Goal: Information Seeking & Learning: Learn about a topic

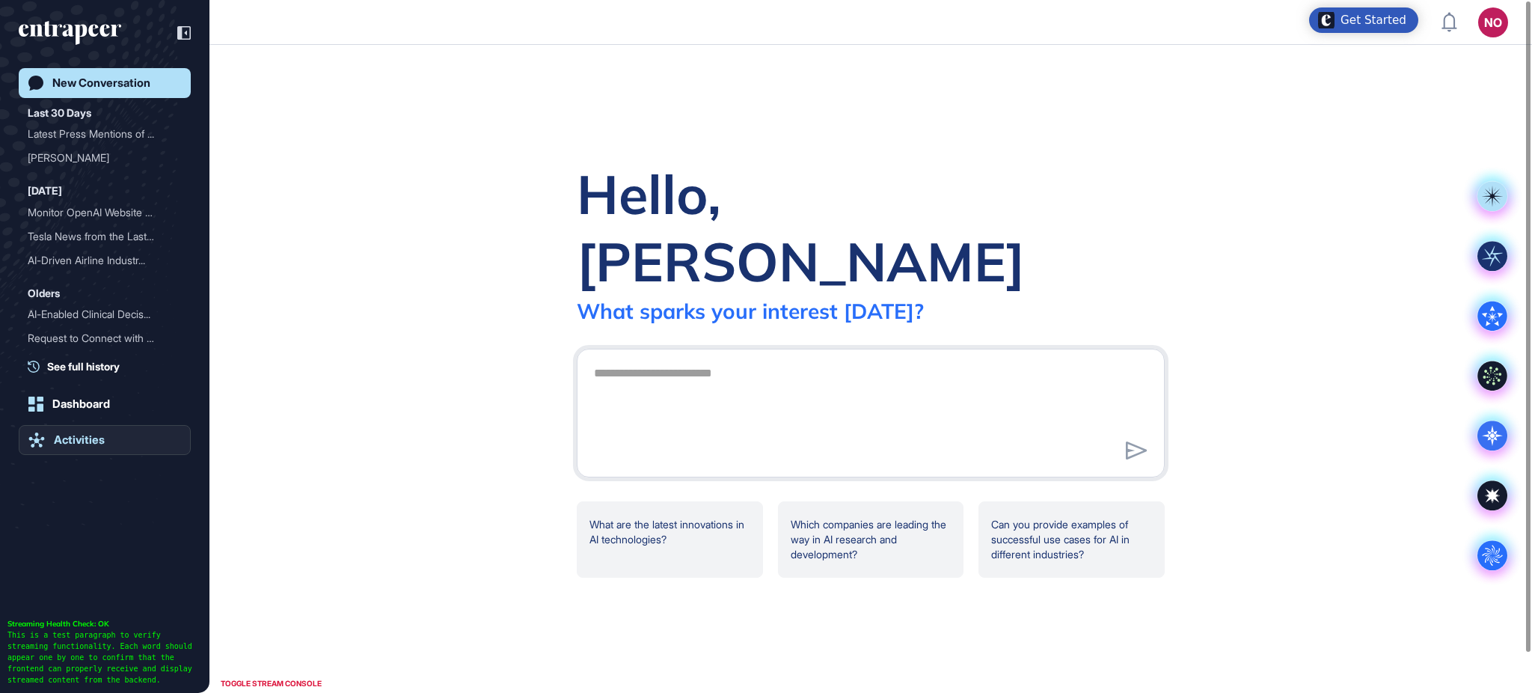
click at [87, 438] on div "Activities" at bounding box center [79, 439] width 51 height 13
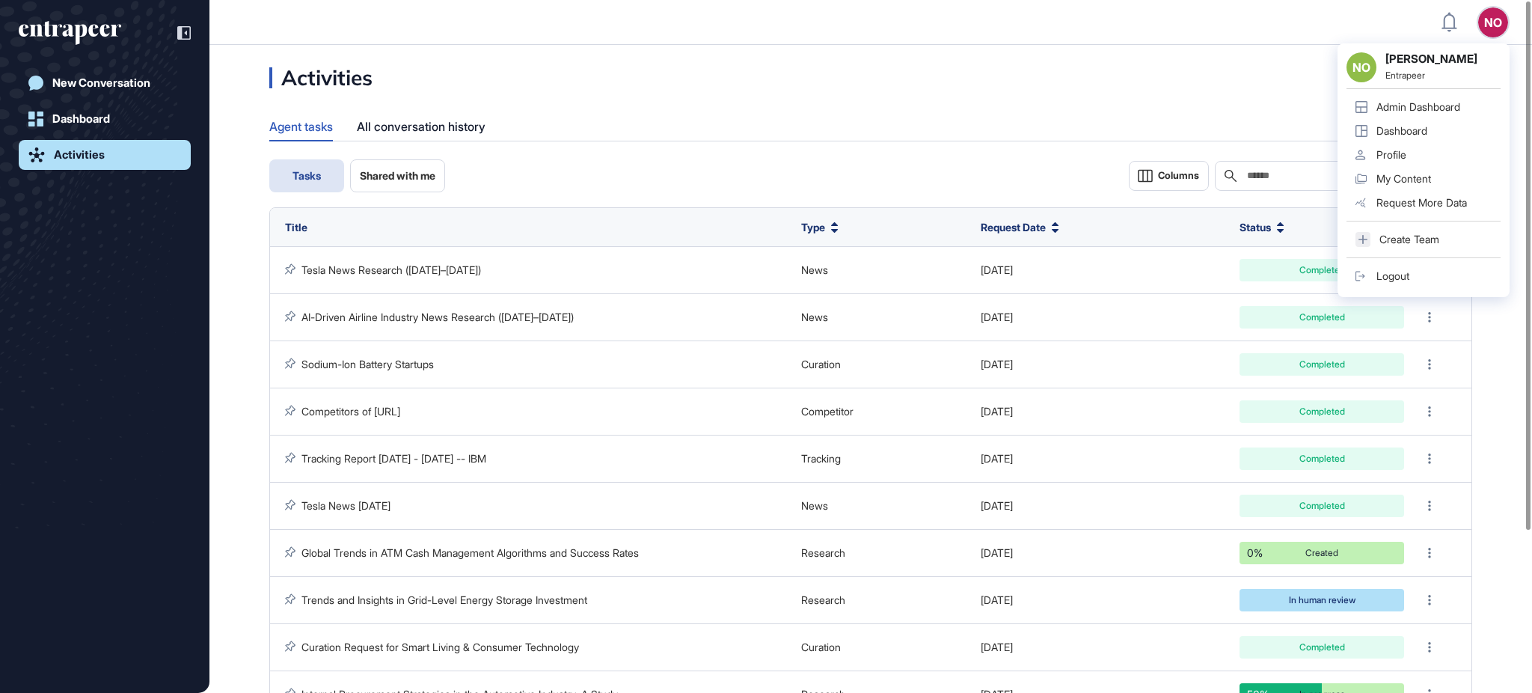
click at [1445, 97] on link "Admin Dashboard" at bounding box center [1424, 107] width 154 height 24
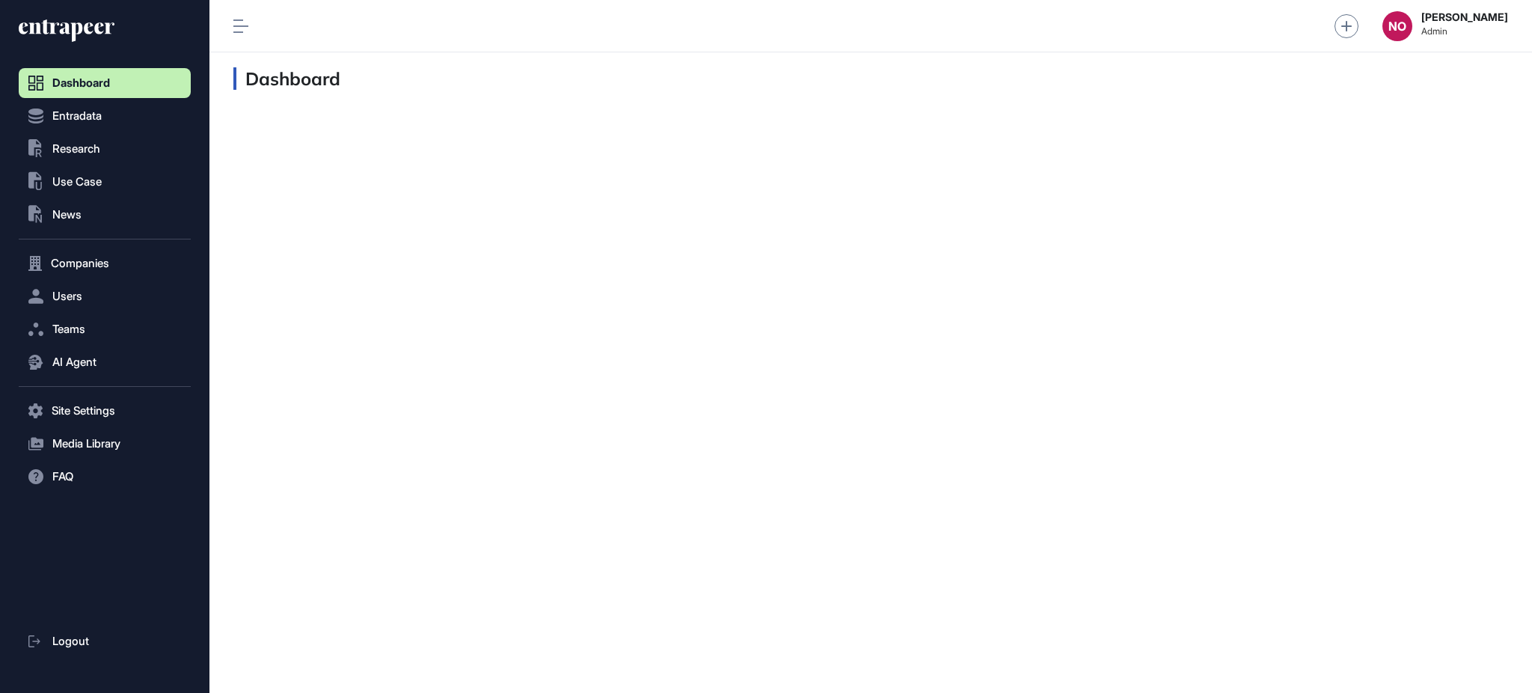
scroll to position [1, 1]
click at [66, 147] on span "Research" at bounding box center [76, 149] width 48 height 12
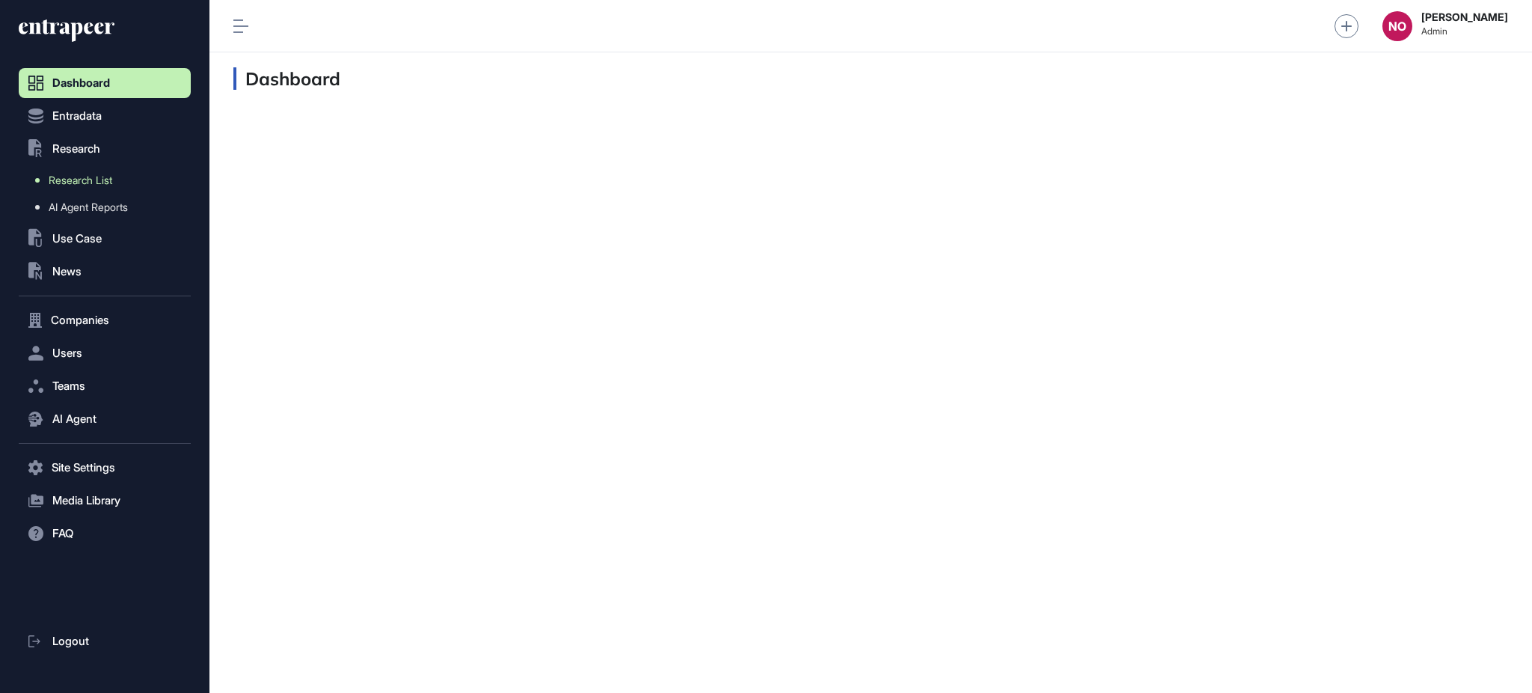
click at [81, 183] on span "Research List" at bounding box center [81, 180] width 64 height 12
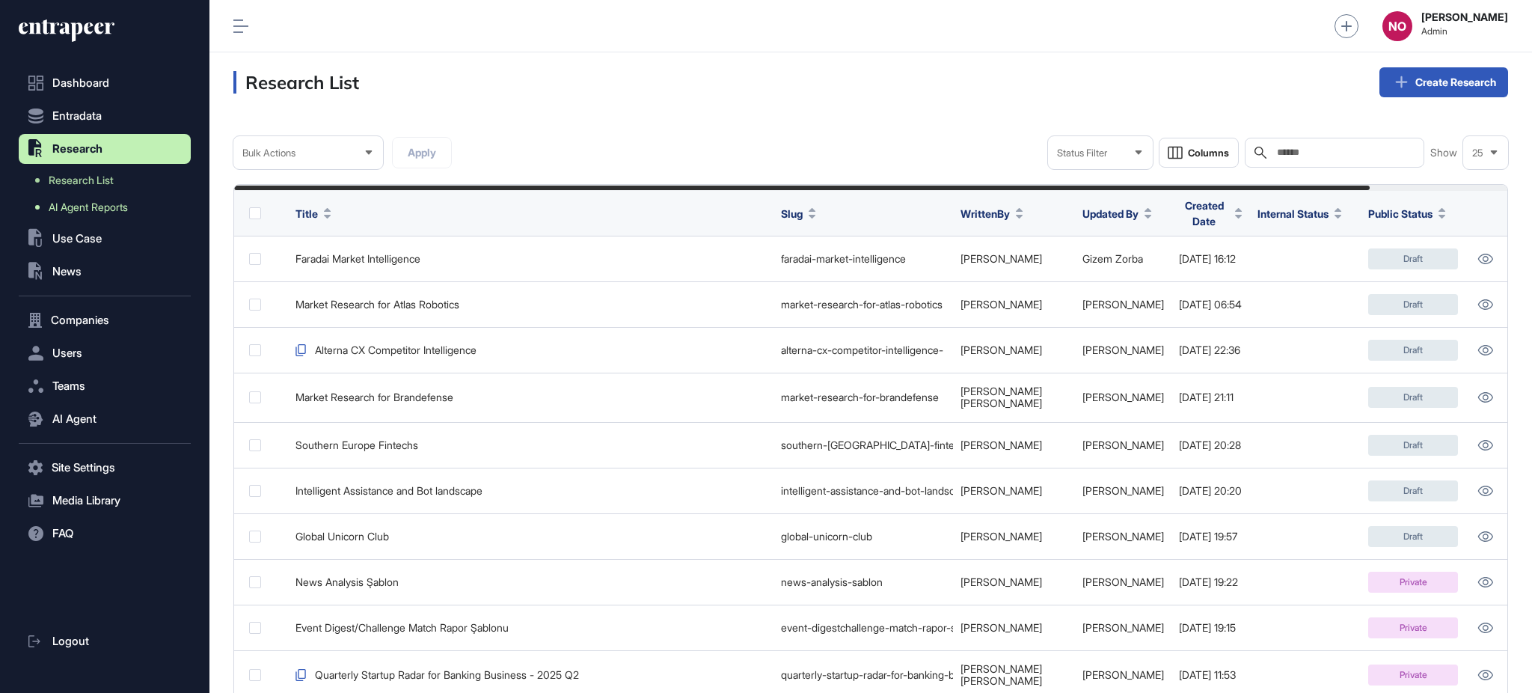
click at [120, 202] on span "AI Agent Reports" at bounding box center [88, 207] width 79 height 12
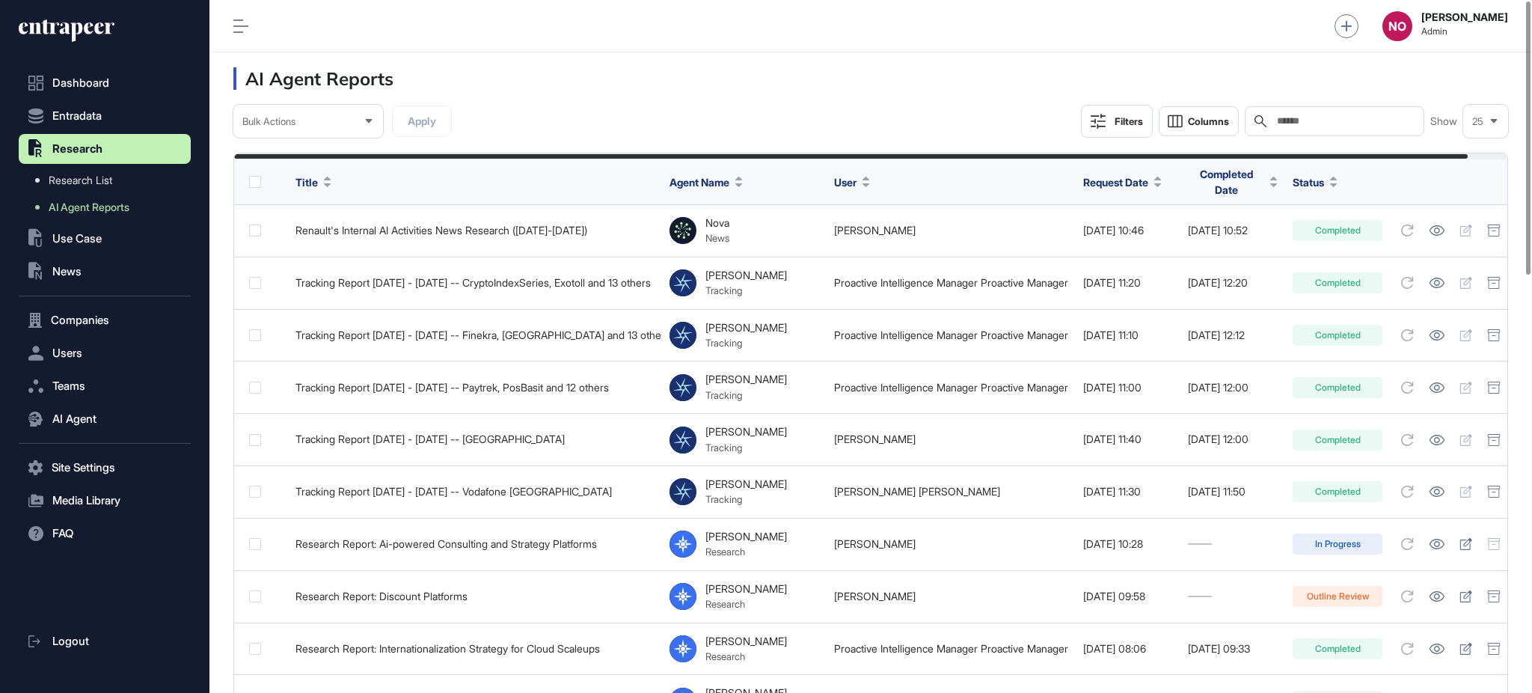
click at [1131, 117] on div "Filters" at bounding box center [1129, 121] width 28 height 12
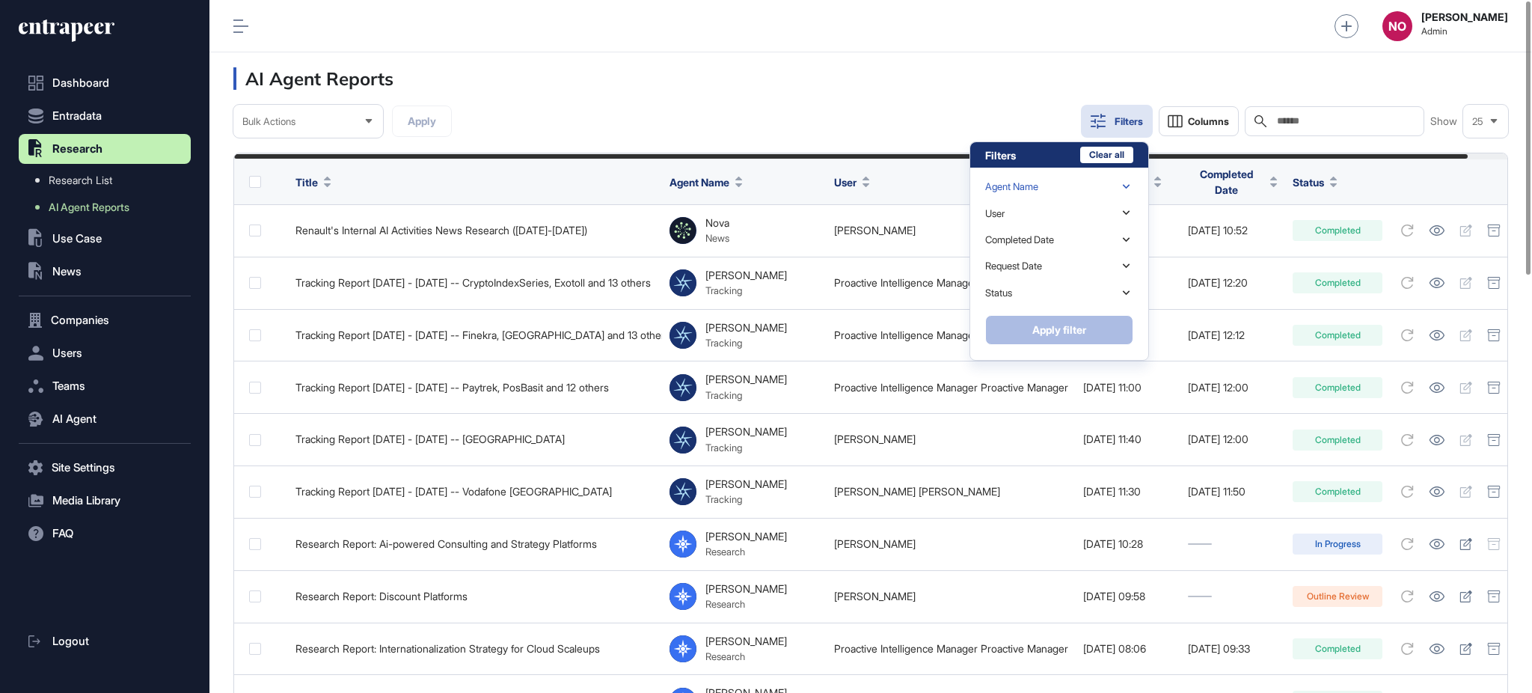
click at [1048, 190] on div "Agent Name" at bounding box center [1059, 187] width 148 height 26
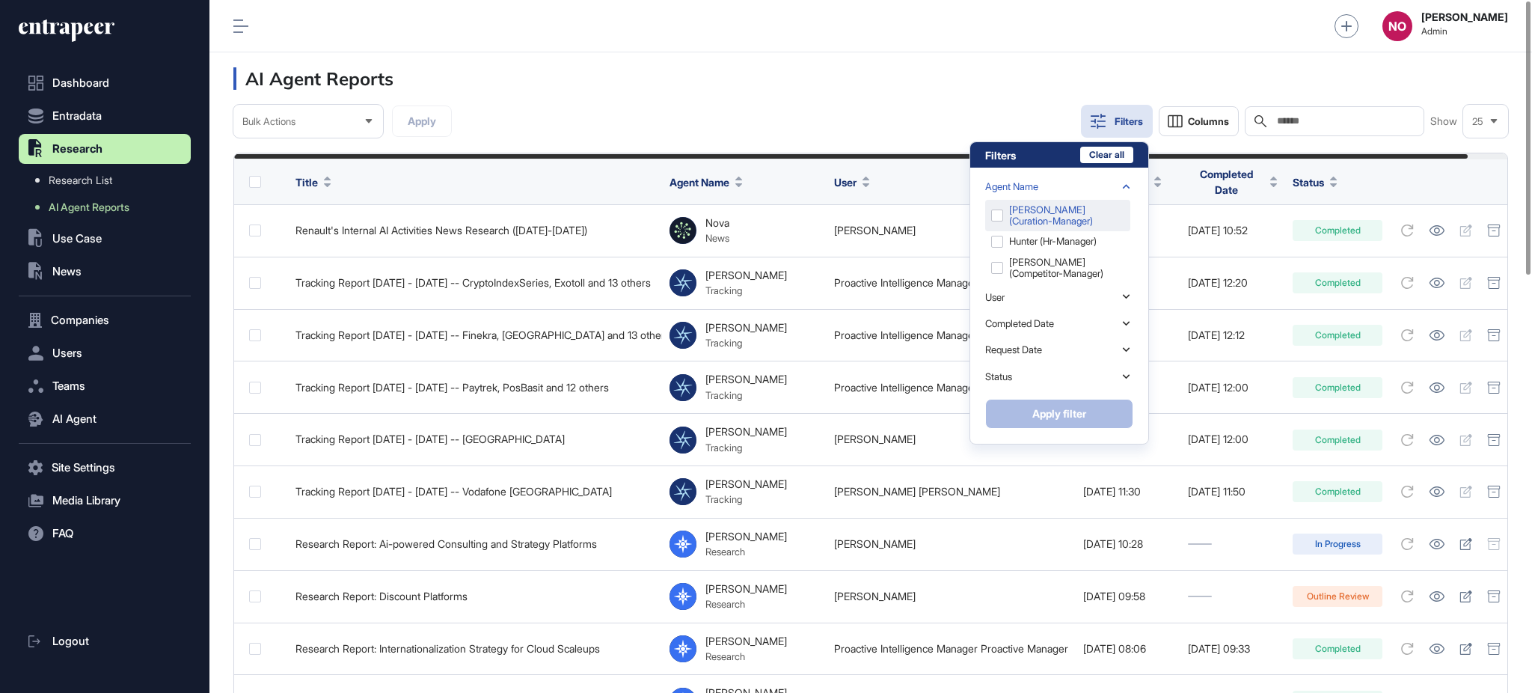
click at [1040, 215] on div "[PERSON_NAME] (curation-manager)" at bounding box center [1057, 215] width 145 height 31
click at [1070, 405] on button "Apply filter" at bounding box center [1059, 414] width 148 height 30
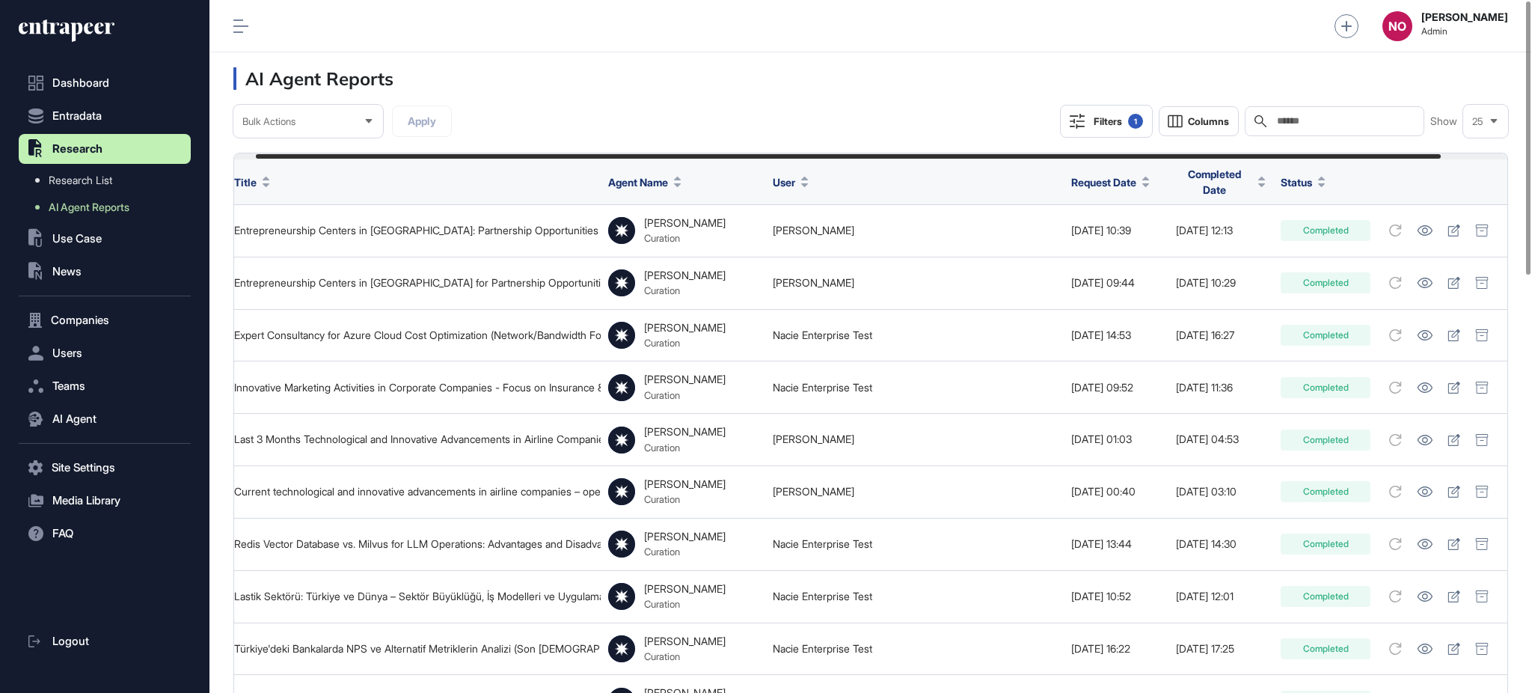
scroll to position [0, 94]
drag, startPoint x: 1029, startPoint y: 159, endPoint x: 1243, endPoint y: 153, distance: 213.3
click at [1243, 153] on div at bounding box center [870, 156] width 1273 height 6
click at [960, 99] on header "AI Agent Reports" at bounding box center [870, 78] width 1323 height 52
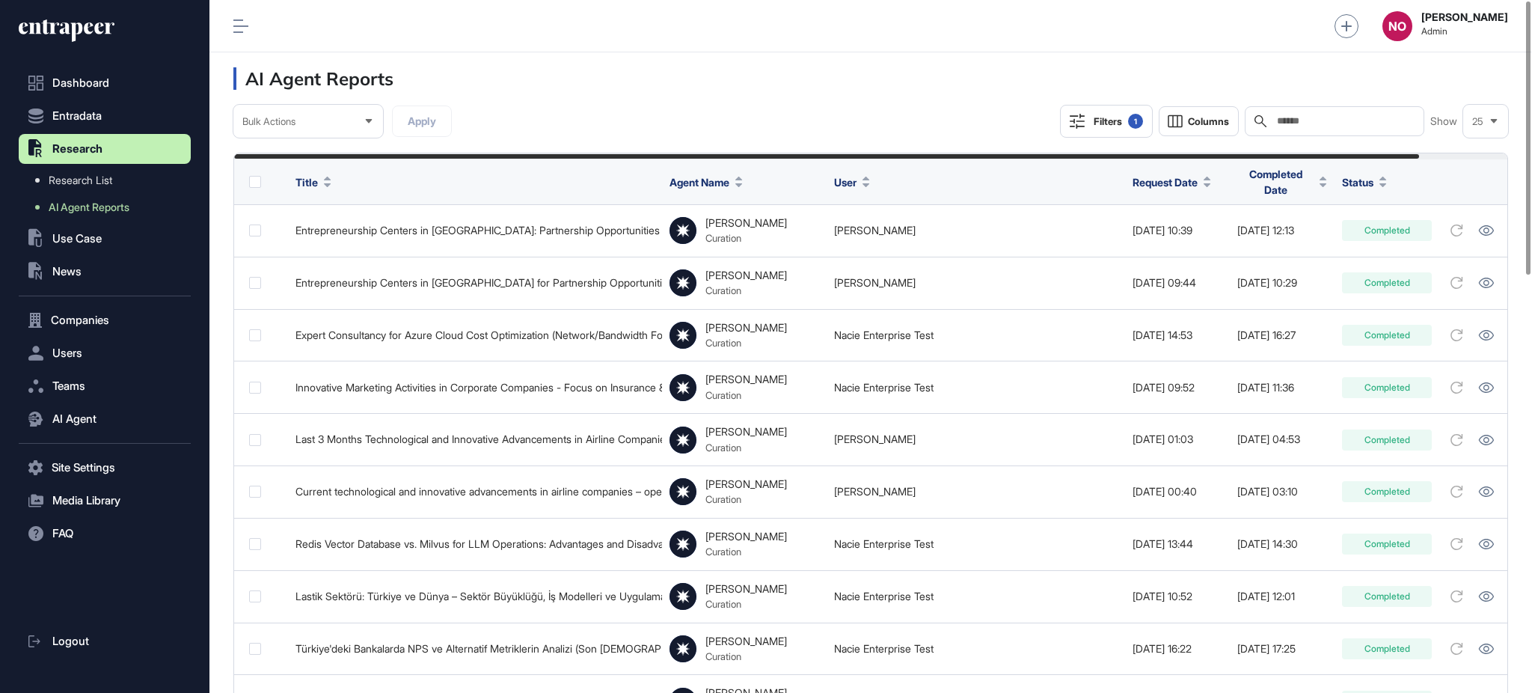
drag, startPoint x: 855, startPoint y: 154, endPoint x: 609, endPoint y: 147, distance: 246.2
click at [600, 55] on header "AI Agent Reports" at bounding box center [870, 78] width 1323 height 52
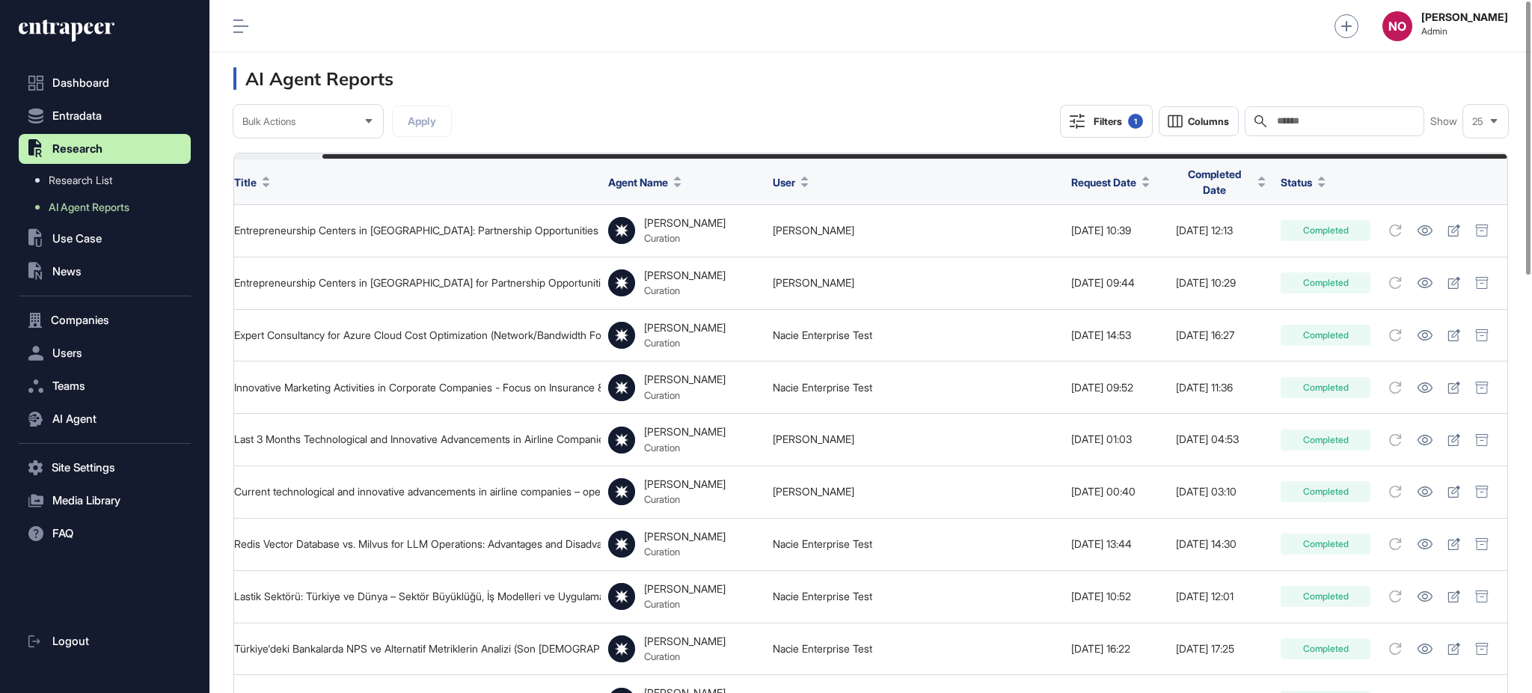
drag, startPoint x: 1176, startPoint y: 432, endPoint x: 1531, endPoint y: 415, distance: 355.0
click at [946, 108] on div "Bulk Actions Apply Filters 1 Columns Search Show 25" at bounding box center [870, 121] width 1275 height 33
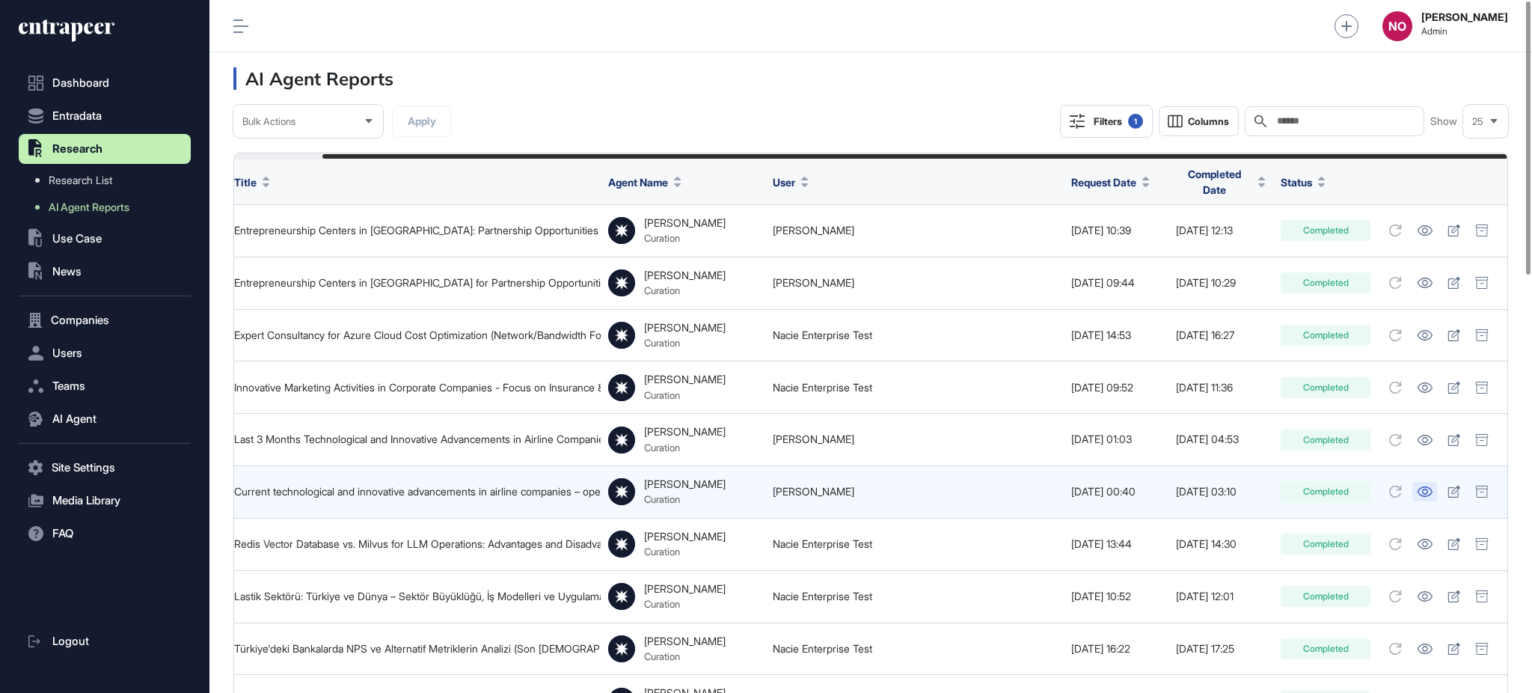
click at [1422, 486] on icon at bounding box center [1425, 491] width 15 height 10
click at [784, 485] on link "[PERSON_NAME]" at bounding box center [814, 491] width 82 height 13
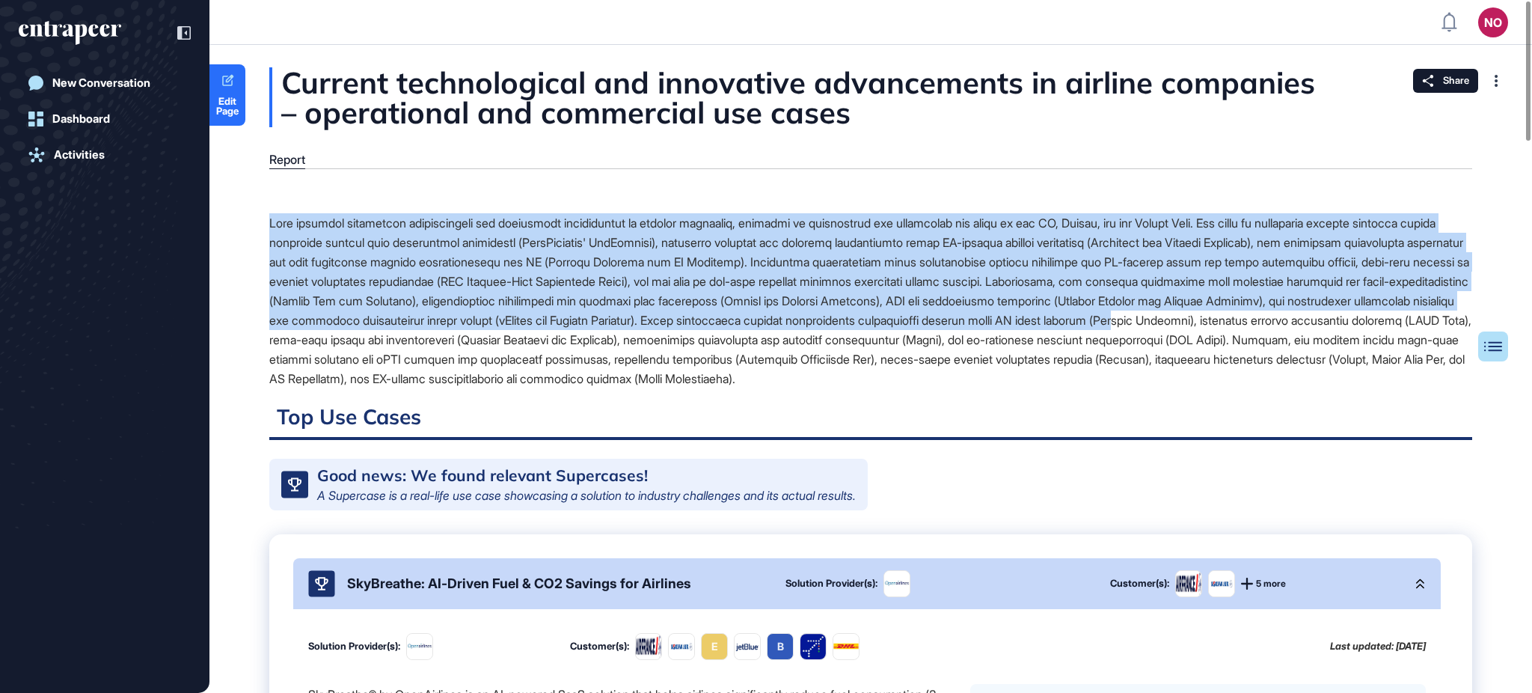
drag, startPoint x: 269, startPoint y: 213, endPoint x: 725, endPoint y: 365, distance: 480.2
click at [469, 341] on div at bounding box center [870, 300] width 1203 height 175
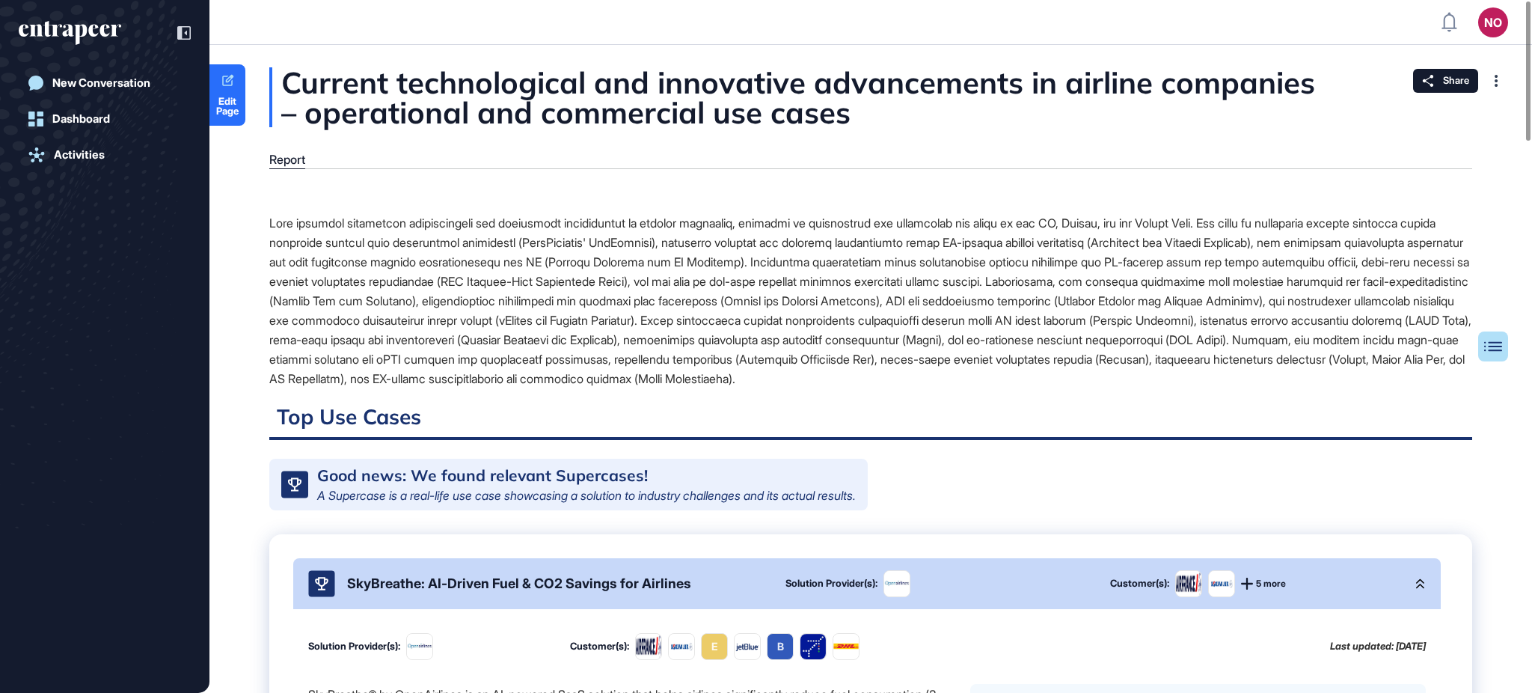
click at [734, 365] on div at bounding box center [870, 300] width 1203 height 175
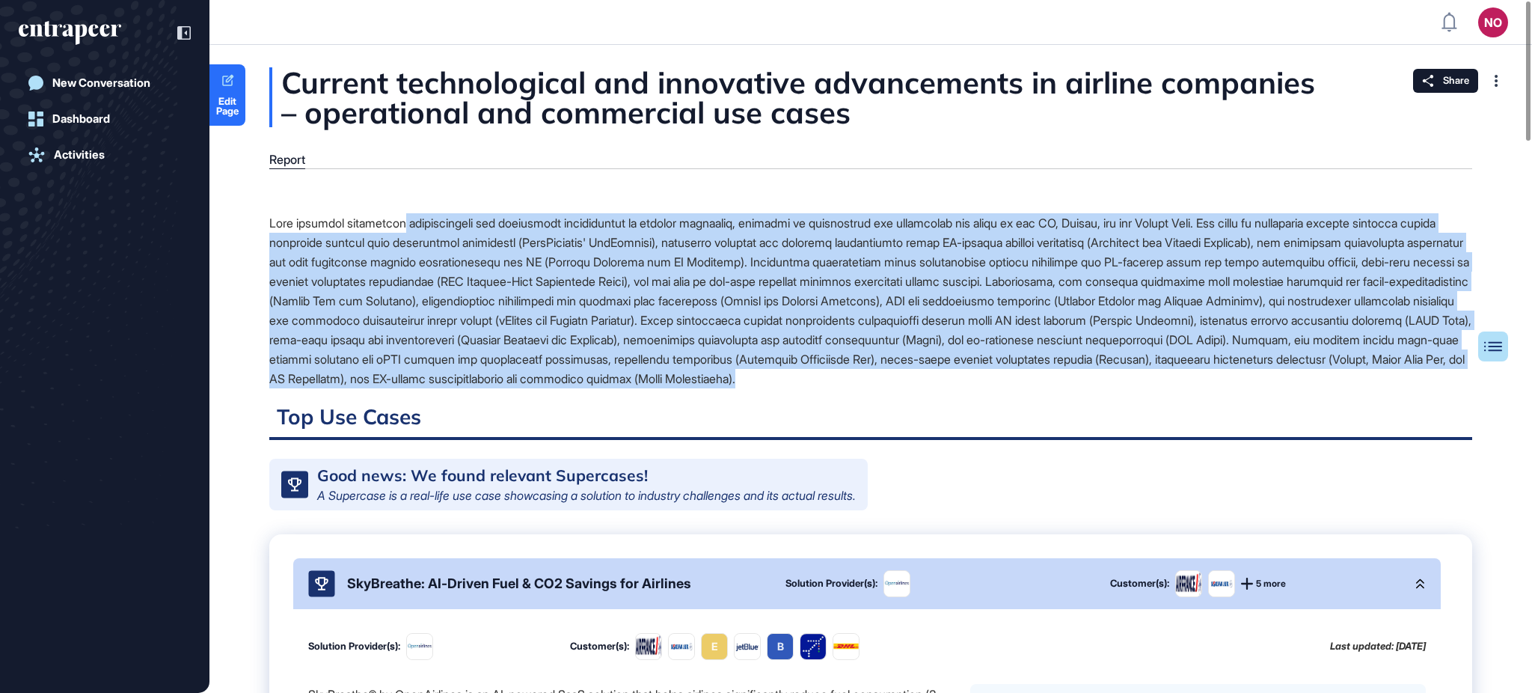
drag, startPoint x: 424, startPoint y: 221, endPoint x: 788, endPoint y: 401, distance: 405.5
click at [788, 388] on div at bounding box center [870, 300] width 1203 height 175
copy div "technological and innovative advancements in airline companies, focusing on ope…"
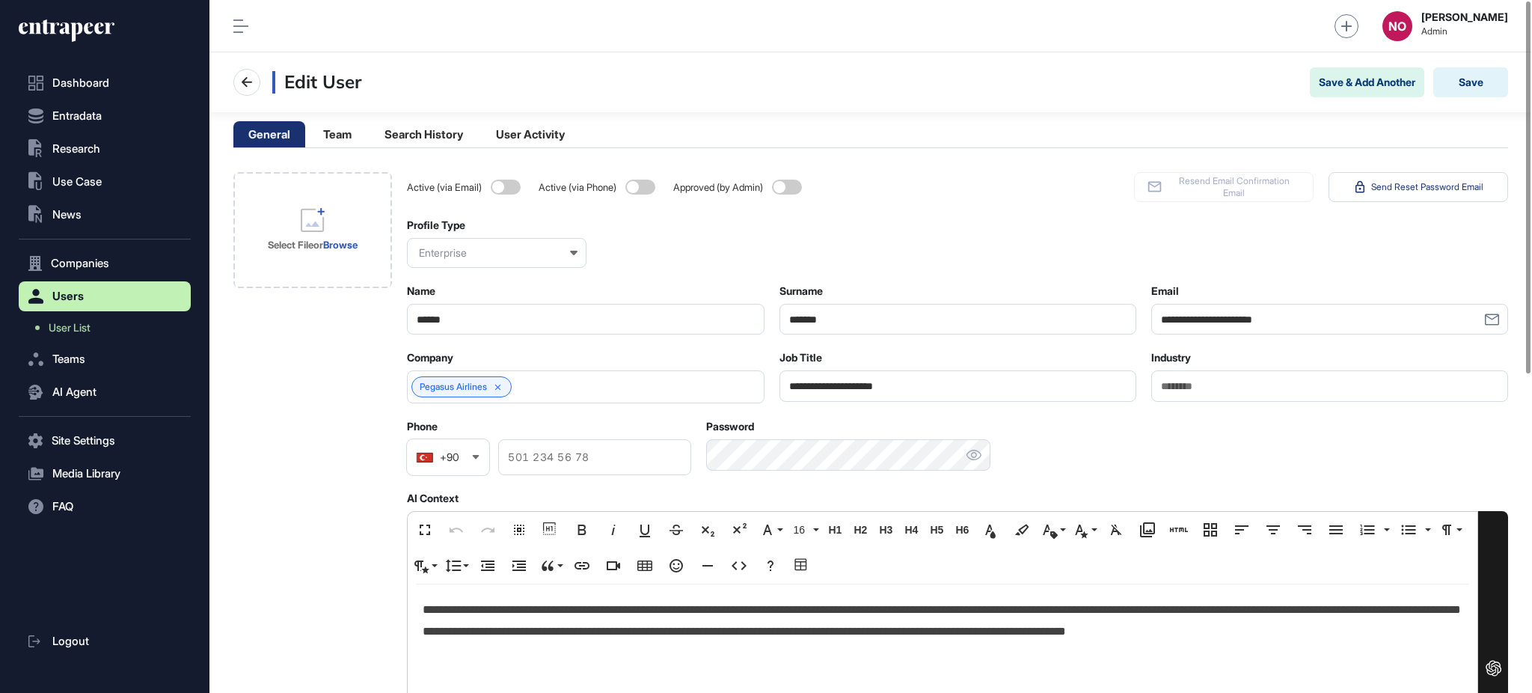
click at [675, 604] on p "**********" at bounding box center [942, 620] width 1039 height 43
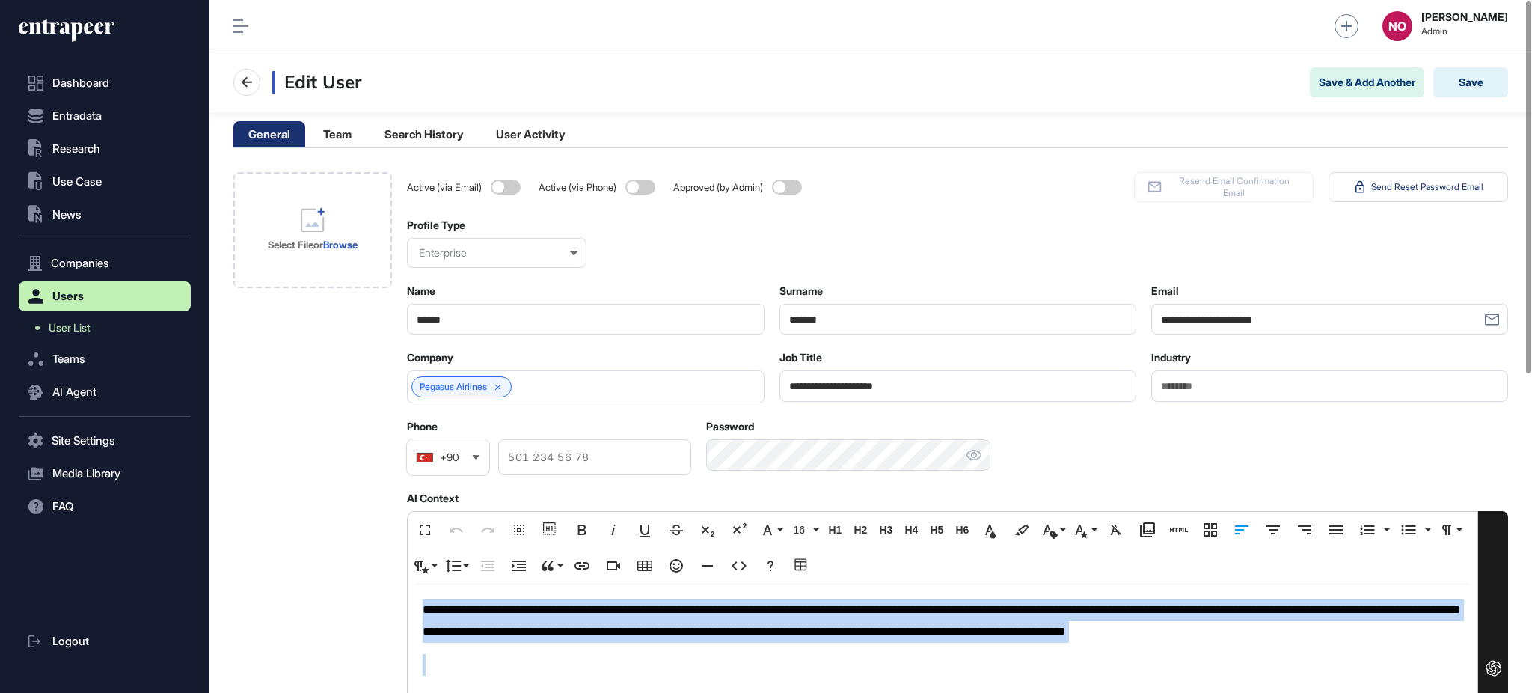
copy p "**********"
